Goal: Task Accomplishment & Management: Manage account settings

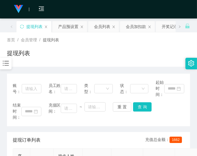
click at [161, 115] on div "结束时间： 充值区间： ~ 重 置 查 询" at bounding box center [99, 111] width 172 height 18
drag, startPoint x: 108, startPoint y: 56, endPoint x: 115, endPoint y: 60, distance: 7.4
click at [108, 56] on div "提现列表" at bounding box center [98, 55] width 183 height 13
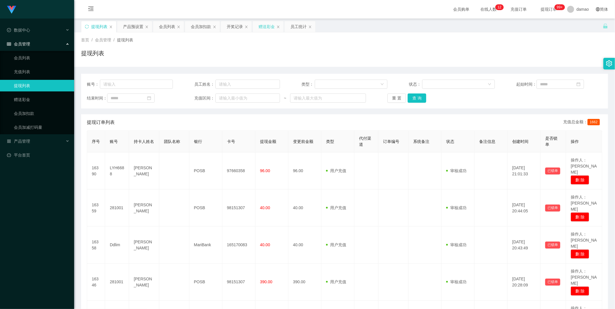
click at [197, 24] on div "赠送彩金" at bounding box center [266, 26] width 16 height 11
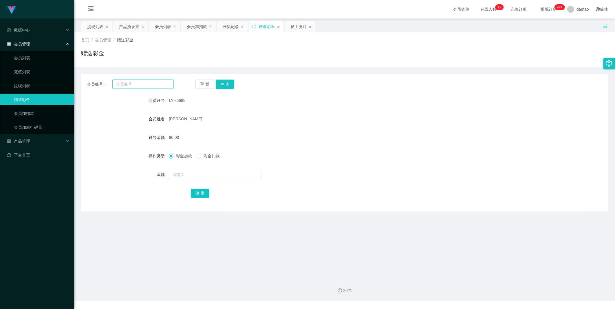
click at [141, 87] on input "text" at bounding box center [142, 84] width 61 height 9
paste input "LYH6688"
type input "LYH6688"
click at [197, 82] on button "查 询" at bounding box center [225, 84] width 19 height 9
click at [185, 156] on input "text" at bounding box center [215, 174] width 93 height 9
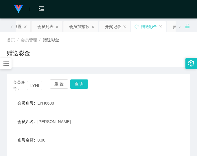
type input "500"
click at [140, 87] on div "会员账号： LYH6688 重 置 查 询" at bounding box center [98, 86] width 183 height 12
click at [127, 132] on form "会员账号 LYH6688 会员姓名 Lin Yihai 账号余额 0.00 操作类型 彩金加款 彩金扣款 金额 500 确 定" at bounding box center [98, 150] width 183 height 104
click at [128, 93] on div "会员账号： LYH6688 重 置 查 询 会员账号 LYH6688 会员姓名 Lin Yihai 账号余额 0.00 操作类型 彩金加款 彩金扣款 金额 5…" at bounding box center [98, 144] width 183 height 141
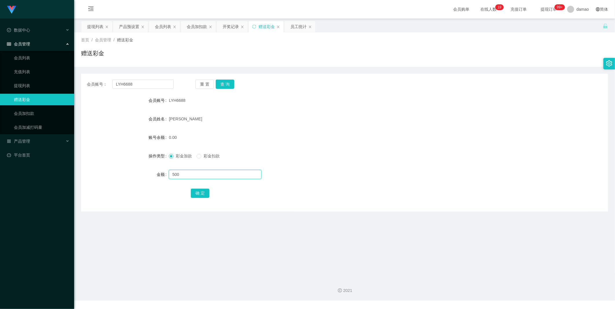
click at [189, 156] on input "500" at bounding box center [215, 174] width 93 height 9
click at [197, 156] on button "确 定" at bounding box center [200, 193] width 19 height 9
click at [161, 23] on div "会员列表" at bounding box center [163, 26] width 16 height 11
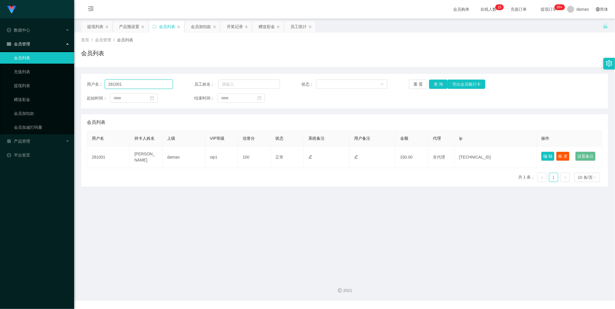
drag, startPoint x: 146, startPoint y: 87, endPoint x: 84, endPoint y: 76, distance: 62.7
click at [84, 76] on div "用户名： 281001 员工姓名： 状态： 重 置 查 询 导出会员银行卡 起始时间： 结束时间：" at bounding box center [344, 91] width 527 height 35
paste input "LYH6688"
type input "LYH6688"
click at [197, 83] on button "查 询" at bounding box center [438, 84] width 19 height 9
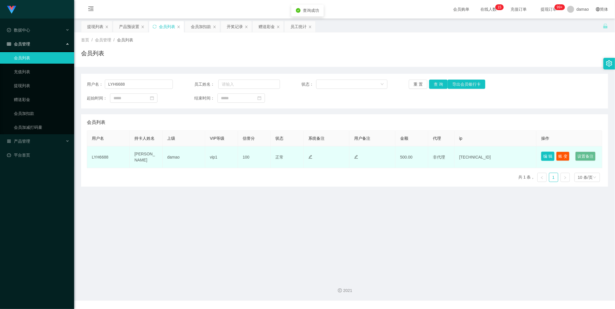
click at [197, 155] on button "编 辑" at bounding box center [547, 156] width 13 height 9
type input "LYH6688"
type input "[PERSON_NAME]"
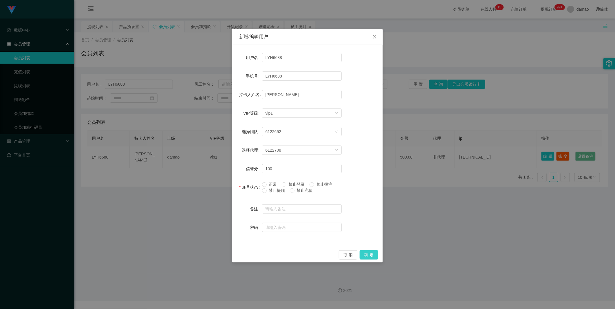
click at [197, 156] on button "确 定" at bounding box center [369, 254] width 19 height 9
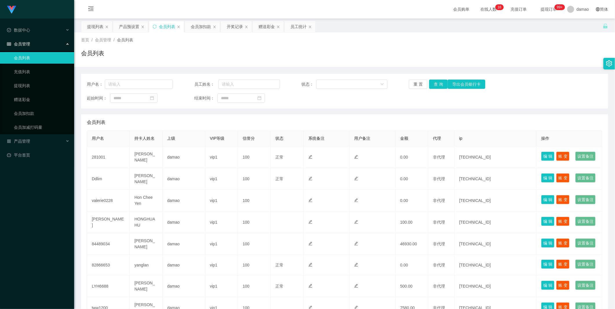
click at [135, 80] on input "text" at bounding box center [139, 84] width 68 height 9
type input "LYH6688"
drag, startPoint x: 436, startPoint y: 85, endPoint x: 442, endPoint y: 80, distance: 7.4
click at [437, 85] on button "查 询" at bounding box center [438, 84] width 19 height 9
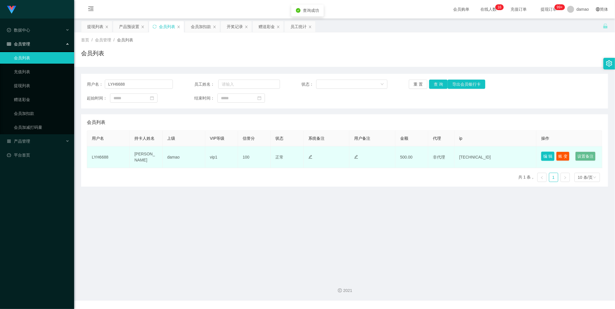
click at [546, 153] on button "编 辑" at bounding box center [547, 156] width 13 height 9
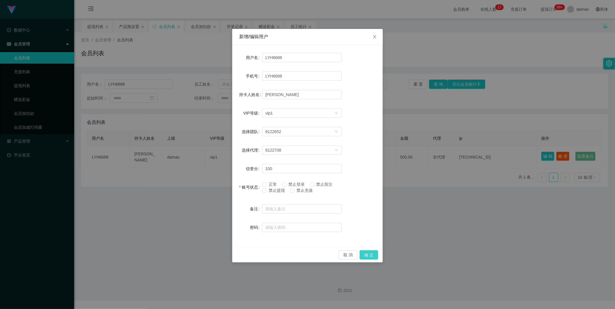
click at [374, 254] on button "确 定" at bounding box center [369, 254] width 19 height 9
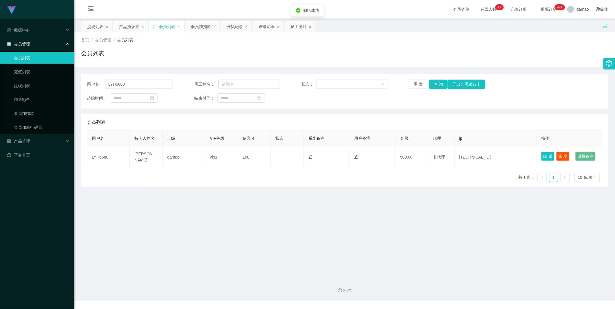
click at [361, 237] on main "关闭左侧 关闭右侧 关闭其它 刷新页面 提现列表 产品预设置 会员列表 会员加扣款 开奖记录 赠送彩金 员工统计 首页 / 会员管理 / 会员列表 / 会员列…" at bounding box center [344, 146] width 541 height 255
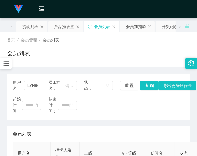
click at [158, 116] on div "用户名： LYH6688 员工姓名： 状态： 重 置 查 询 导出会员银行卡 起始时间： 结束时间：" at bounding box center [98, 97] width 183 height 47
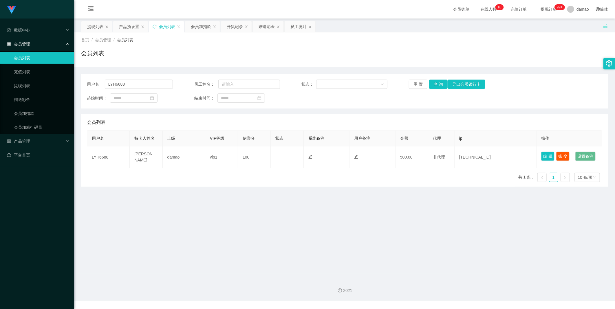
click at [170, 26] on div "会员列表" at bounding box center [167, 26] width 16 height 11
drag, startPoint x: 137, startPoint y: 81, endPoint x: 80, endPoint y: 77, distance: 57.1
click at [76, 76] on main "关闭左侧 关闭右侧 关闭其它 刷新页面 提现列表 产品预设置 会员列表 会员加扣款 开奖记录 赠送彩金 员工统计 首页 / 会员管理 / 会员列表 / 会员列…" at bounding box center [344, 146] width 541 height 255
click at [438, 84] on button "查 询" at bounding box center [438, 84] width 19 height 9
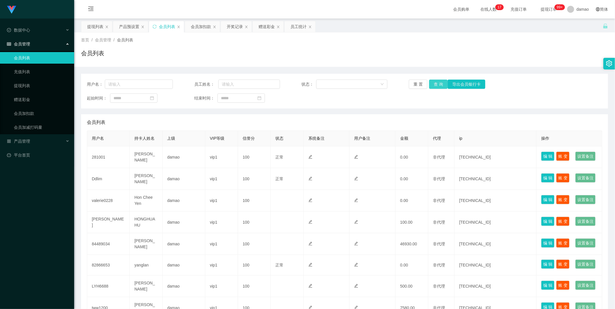
click at [437, 83] on button "查 询" at bounding box center [438, 84] width 19 height 9
click at [437, 83] on div "重 置 查 询 导出会员银行卡" at bounding box center [452, 84] width 86 height 9
click at [268, 60] on div "会员列表" at bounding box center [344, 55] width 527 height 13
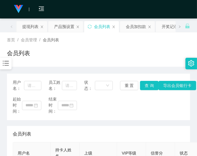
click at [149, 107] on div "起始时间： 结束时间：" at bounding box center [99, 105] width 172 height 18
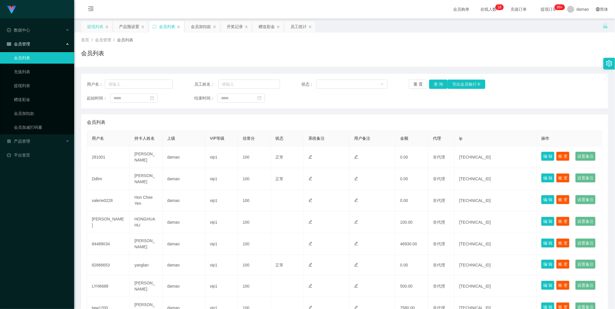
click at [94, 25] on div "提现列表" at bounding box center [95, 26] width 16 height 11
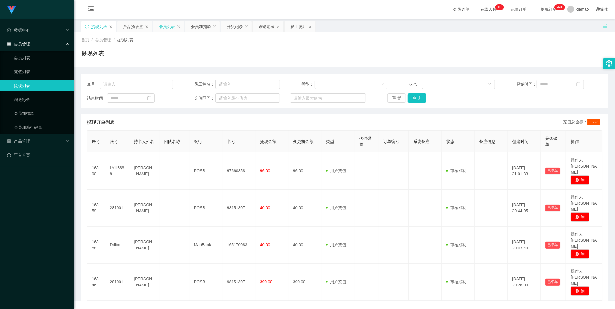
click at [167, 28] on div "会员列表" at bounding box center [167, 26] width 16 height 11
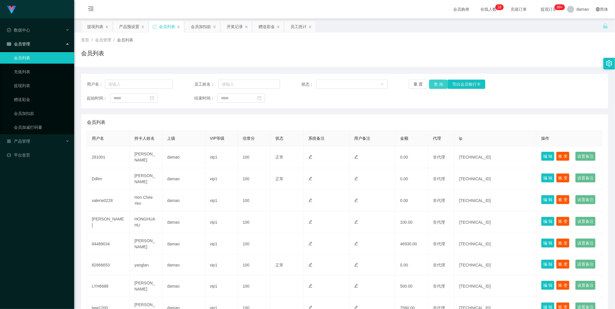
click at [437, 85] on button "查 询" at bounding box center [438, 84] width 19 height 9
click at [439, 85] on button "查 询" at bounding box center [438, 84] width 19 height 9
click at [439, 85] on div "重 置 查 询 导出会员银行卡" at bounding box center [452, 84] width 86 height 9
click at [439, 85] on button "查 询" at bounding box center [438, 84] width 19 height 9
click at [439, 85] on div "重 置 查 询 导出会员银行卡" at bounding box center [452, 84] width 86 height 9
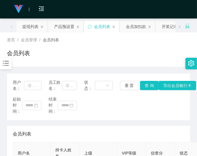
click at [159, 114] on div "起始时间： 结束时间：" at bounding box center [99, 105] width 172 height 18
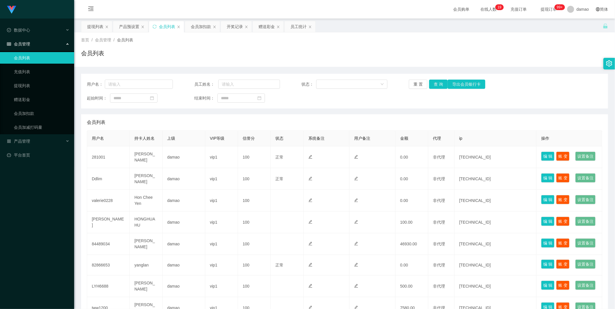
click at [143, 79] on div "用户名： 员工姓名： 状态： 重 置 查 询 导出会员银行卡 起始时间： 结束时间：" at bounding box center [344, 91] width 527 height 35
click at [126, 84] on input "text" at bounding box center [139, 84] width 68 height 9
type input "86201664"
drag, startPoint x: 434, startPoint y: 79, endPoint x: 436, endPoint y: 81, distance: 3.1
click at [434, 79] on div "用户名： 86201664 员工姓名： 状态： 重 置 查 询 导出会员银行卡 起始时间： 结束时间：" at bounding box center [344, 91] width 527 height 35
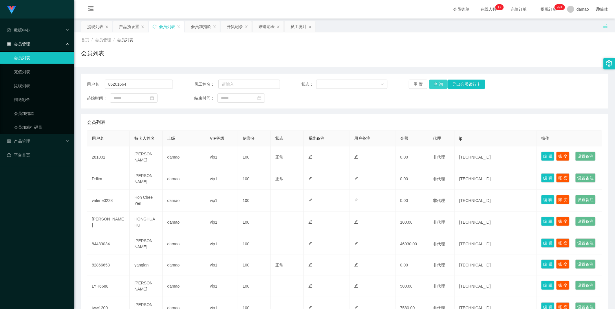
click at [439, 83] on button "查 询" at bounding box center [438, 84] width 19 height 9
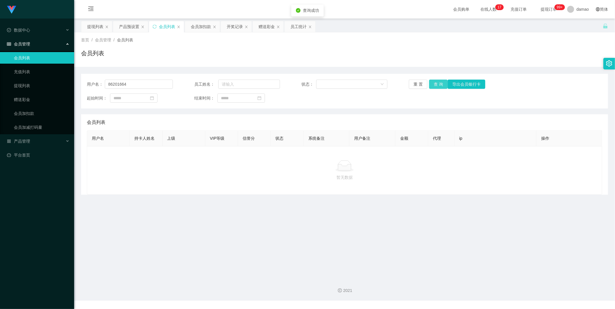
click at [443, 83] on button "查 询" at bounding box center [438, 84] width 19 height 9
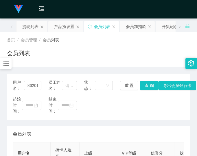
click at [163, 117] on div "用户名： 86201664 员工姓名： 状态： 重 置 查 询 导出会员银行卡 起始时间： 结束时间：" at bounding box center [98, 97] width 183 height 47
click at [65, 24] on div "产品预设置" at bounding box center [64, 26] width 20 height 11
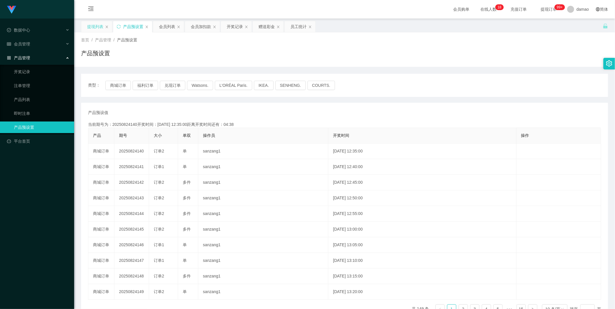
click at [89, 26] on div "提现列表" at bounding box center [95, 26] width 16 height 11
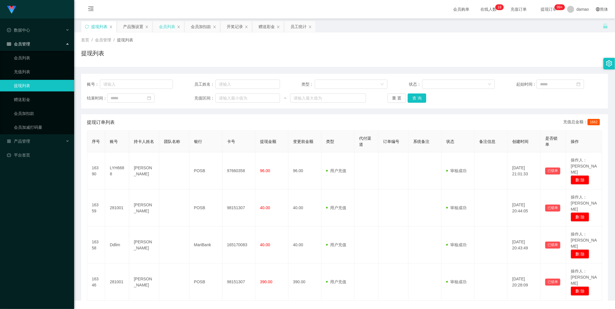
click at [171, 25] on div "会员列表" at bounding box center [167, 26] width 16 height 11
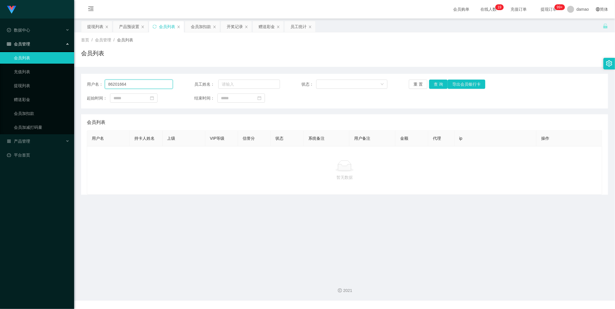
drag, startPoint x: 139, startPoint y: 86, endPoint x: 124, endPoint y: 75, distance: 18.4
click at [58, 76] on section "Jingdong工作台代理端 数据中心 会员管理 会员列表 充值列表 提现列表 赠送彩金 会员加扣款 会员加减打码量 产品管理 开奖记录 注单管理 产品列表 …" at bounding box center [307, 150] width 615 height 301
paste input "90305943"
type input "90305943"
click at [444, 86] on button "查 询" at bounding box center [438, 84] width 19 height 9
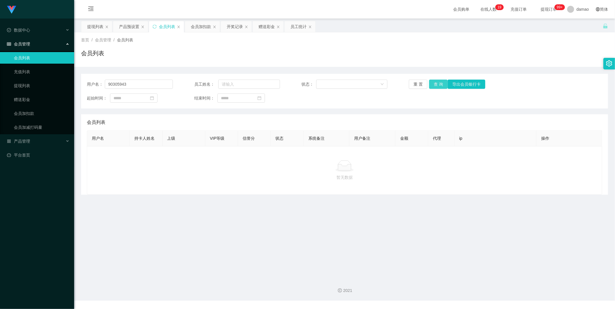
click at [442, 86] on button "查 询" at bounding box center [438, 84] width 19 height 9
click at [89, 24] on div "提现列表" at bounding box center [95, 26] width 16 height 11
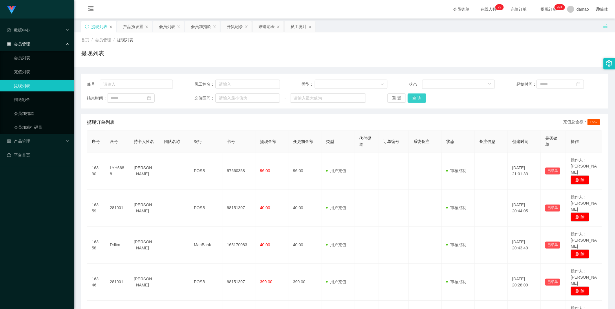
click at [412, 97] on button "查 询" at bounding box center [417, 97] width 19 height 9
drag, startPoint x: 412, startPoint y: 97, endPoint x: 432, endPoint y: 103, distance: 20.2
click at [413, 97] on div "重 置 查 询" at bounding box center [430, 97] width 86 height 9
drag, startPoint x: 412, startPoint y: 105, endPoint x: 415, endPoint y: 99, distance: 6.9
click at [412, 104] on div "账号： 员工姓名： 类型： 状态： 起始时间： 结束时间： 充值区间： ~ 重 置 查 询" at bounding box center [344, 91] width 527 height 35
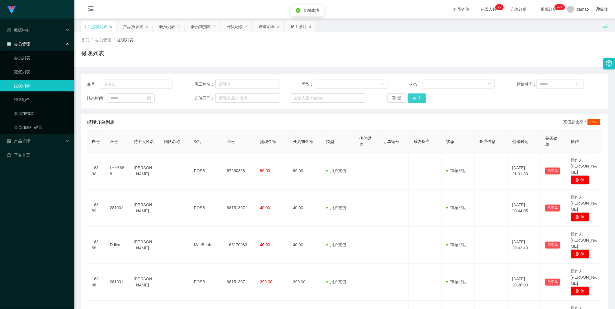
click at [415, 99] on button "查 询" at bounding box center [417, 97] width 19 height 9
click at [415, 99] on div "重 置 查 询" at bounding box center [430, 97] width 86 height 9
click at [415, 99] on button "查 询" at bounding box center [417, 97] width 19 height 9
click at [415, 99] on div "重 置 查 询" at bounding box center [430, 97] width 86 height 9
click at [415, 99] on button "查 询" at bounding box center [420, 97] width 25 height 9
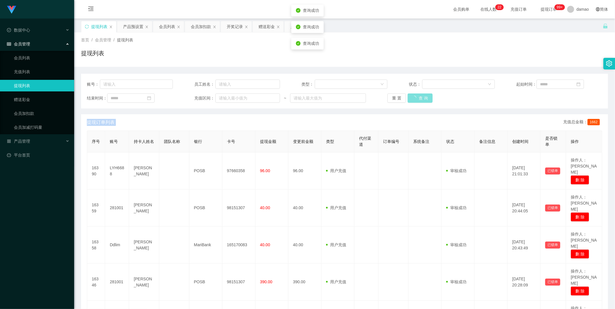
click at [415, 99] on div "重 置 查 询" at bounding box center [430, 97] width 86 height 9
click at [415, 99] on button "查 询" at bounding box center [417, 97] width 19 height 9
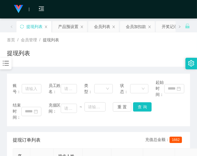
click at [135, 51] on div "提现列表" at bounding box center [98, 55] width 183 height 13
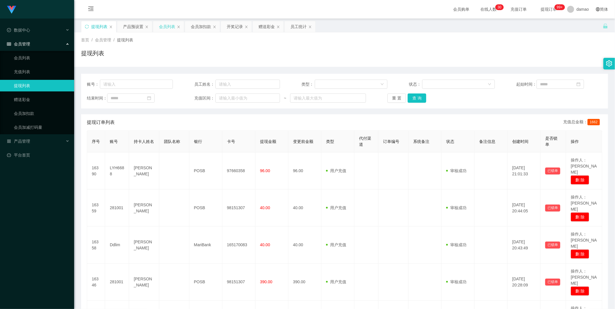
click at [166, 24] on div "会员列表" at bounding box center [167, 26] width 16 height 11
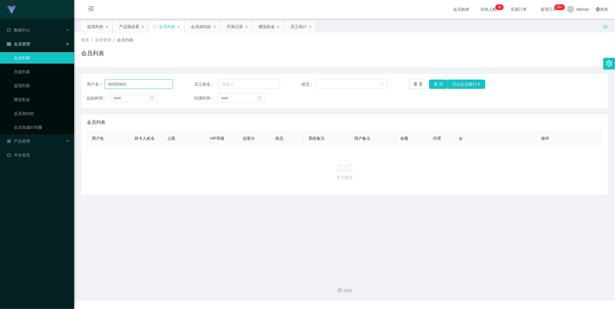
drag, startPoint x: 142, startPoint y: 86, endPoint x: 78, endPoint y: 81, distance: 64.4
click at [78, 81] on main "关闭左侧 关闭右侧 关闭其它 刷新页面 提现列表 产品预设置 会员列表 会员加扣款 开奖记录 赠送彩金 员工统计 首页 / 会员管理 / 会员列表 / 会员列…" at bounding box center [344, 146] width 541 height 255
paste input "LYH6688"
type input "LYH6688"
click at [437, 83] on button "查 询" at bounding box center [438, 84] width 19 height 9
